Goal: Information Seeking & Learning: Learn about a topic

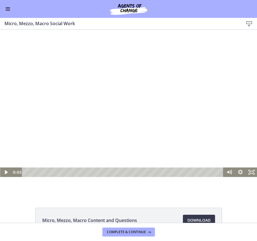
scroll to position [156, 0]
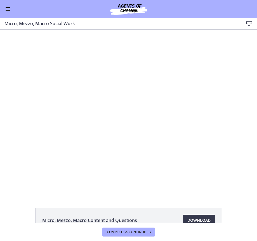
click at [125, 12] on img at bounding box center [128, 8] width 67 height 13
click at [127, 7] on img at bounding box center [128, 8] width 67 height 13
click at [9, 9] on span "Enable menu" at bounding box center [8, 9] width 4 height 1
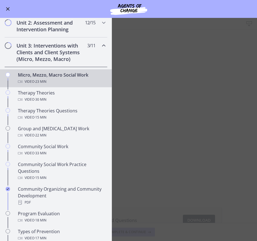
click at [104, 44] on icon "Chapters" at bounding box center [103, 45] width 7 height 7
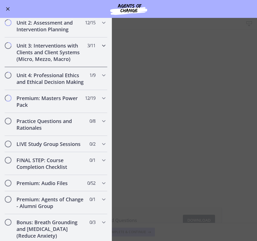
click at [104, 50] on div "Unit 3: Interventions with Clients and Client Systems (Micro, Mezzo, Macro) 3 /…" at bounding box center [55, 53] width 103 height 30
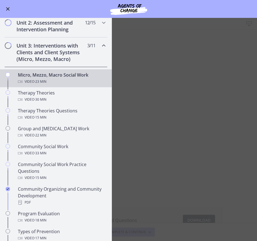
click at [170, 136] on main "Micro, Mezzo, Macro Social Work Download Enable fullscreen Micro, Mezzo, Macro …" at bounding box center [128, 129] width 257 height 223
click at [171, 217] on main "Micro, Mezzo, Macro Social Work Download Enable fullscreen Micro, Mezzo, Macro …" at bounding box center [128, 129] width 257 height 223
click at [10, 11] on button "Enable menu" at bounding box center [7, 9] width 7 height 7
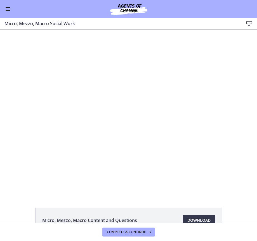
click at [135, 203] on div "Micro, Mezzo, Macro Content and Questions Download Opens in a new window" at bounding box center [128, 126] width 257 height 193
click at [192, 215] on link "Download Opens in a new window" at bounding box center [199, 220] width 32 height 11
click at [114, 233] on span "Complete & continue" at bounding box center [126, 232] width 39 height 4
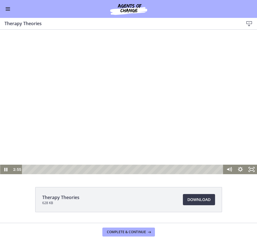
click at [123, 106] on div at bounding box center [128, 102] width 257 height 145
